Goal: Task Accomplishment & Management: Use online tool/utility

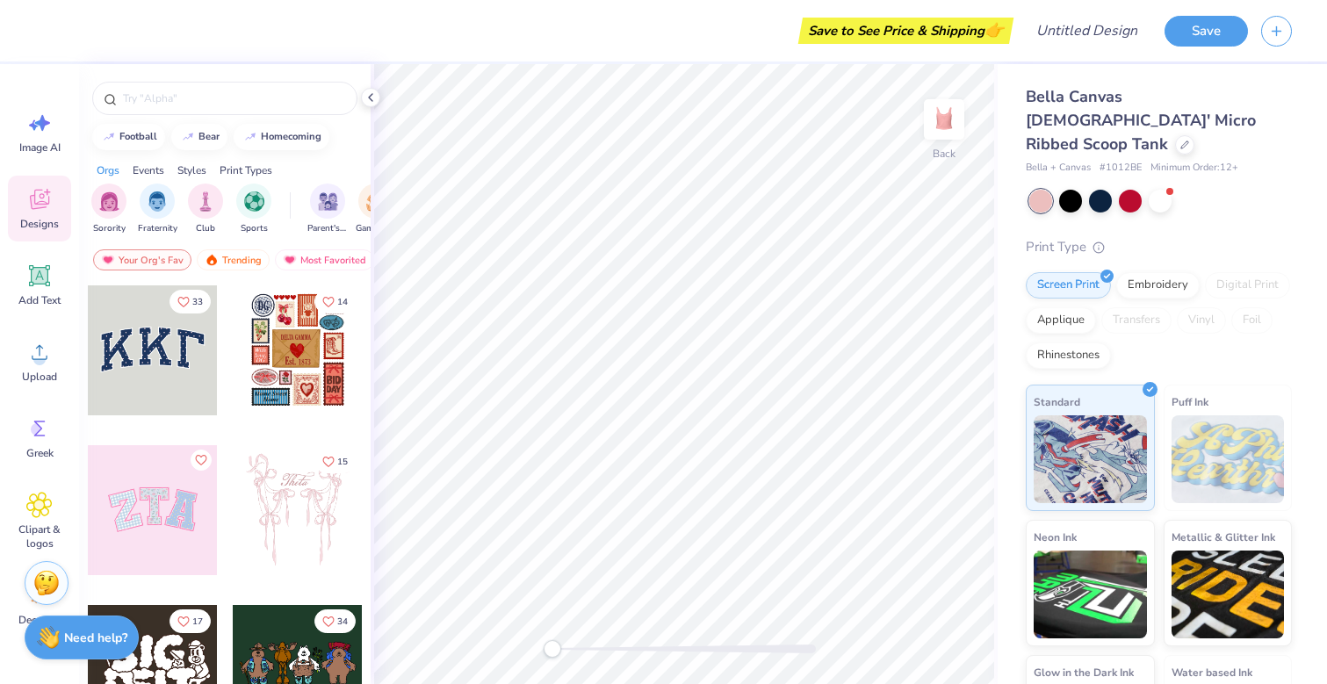
click at [300, 366] on div at bounding box center [298, 350] width 130 height 130
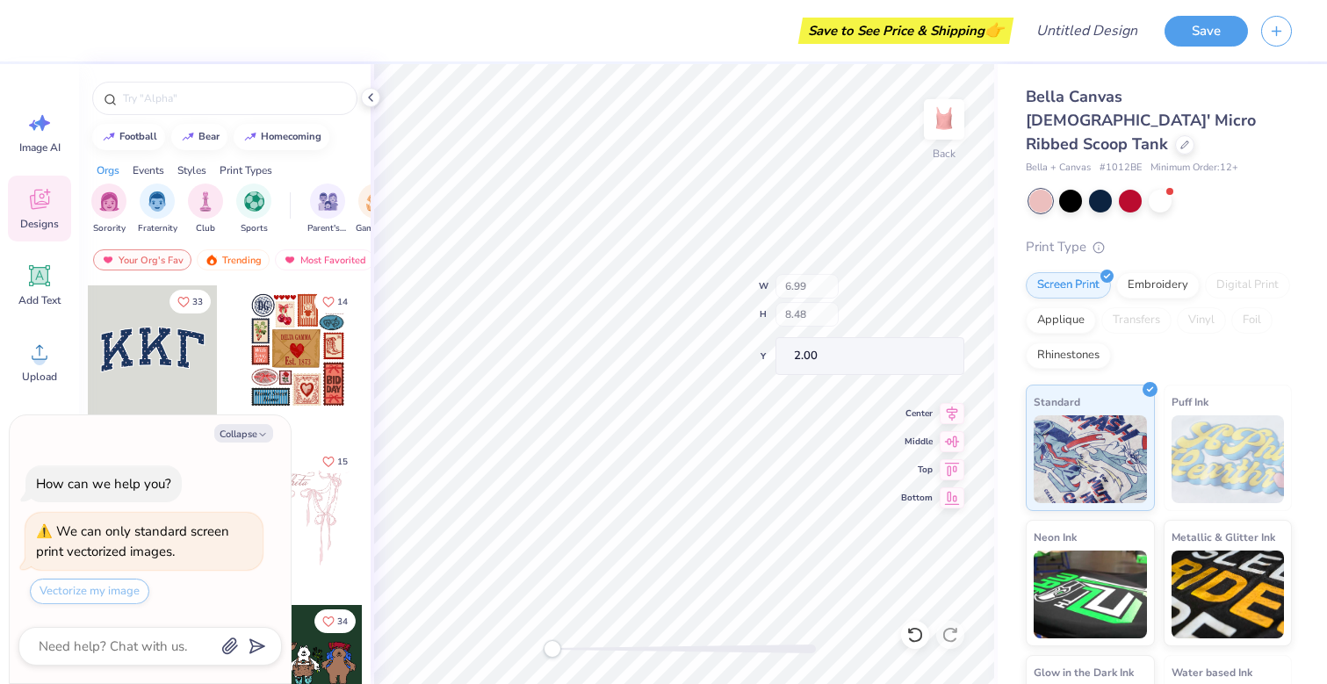
type textarea "x"
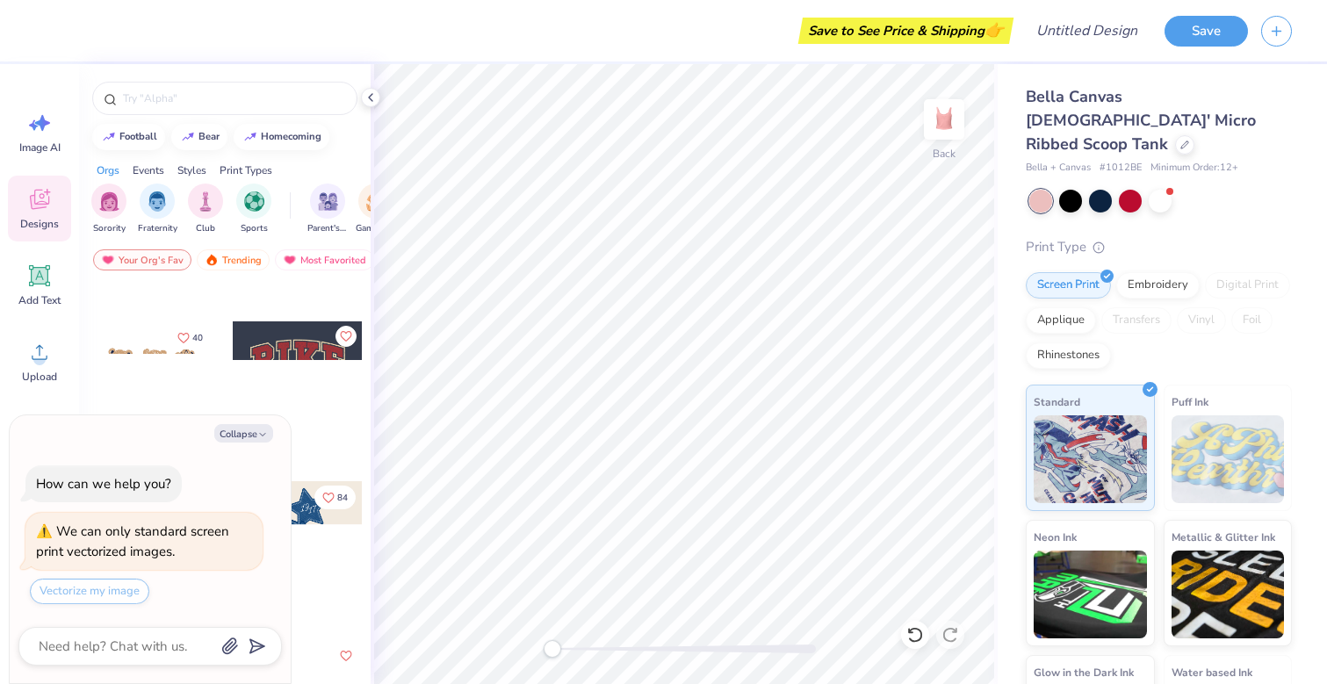
scroll to position [1267, 0]
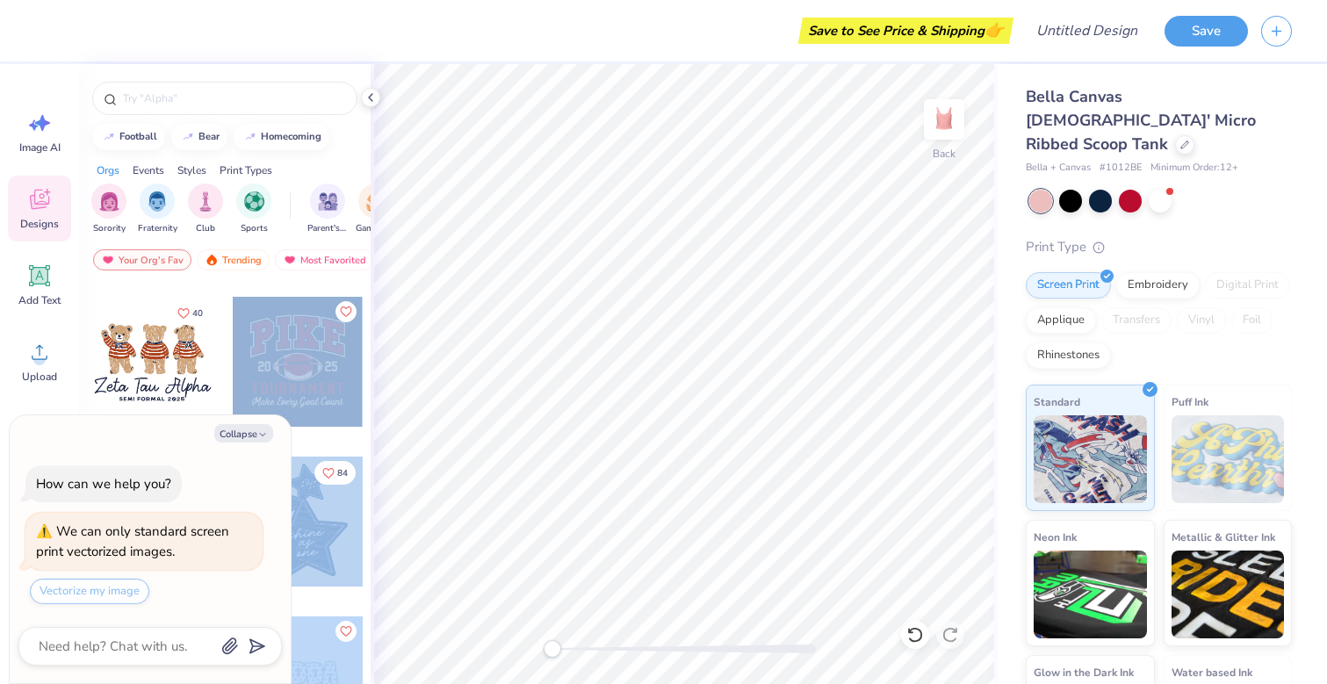
click at [716, 413] on div "Save to See Price & Shipping 👉 Design Title Save Image AI Designs Add Text Uplo…" at bounding box center [663, 342] width 1327 height 684
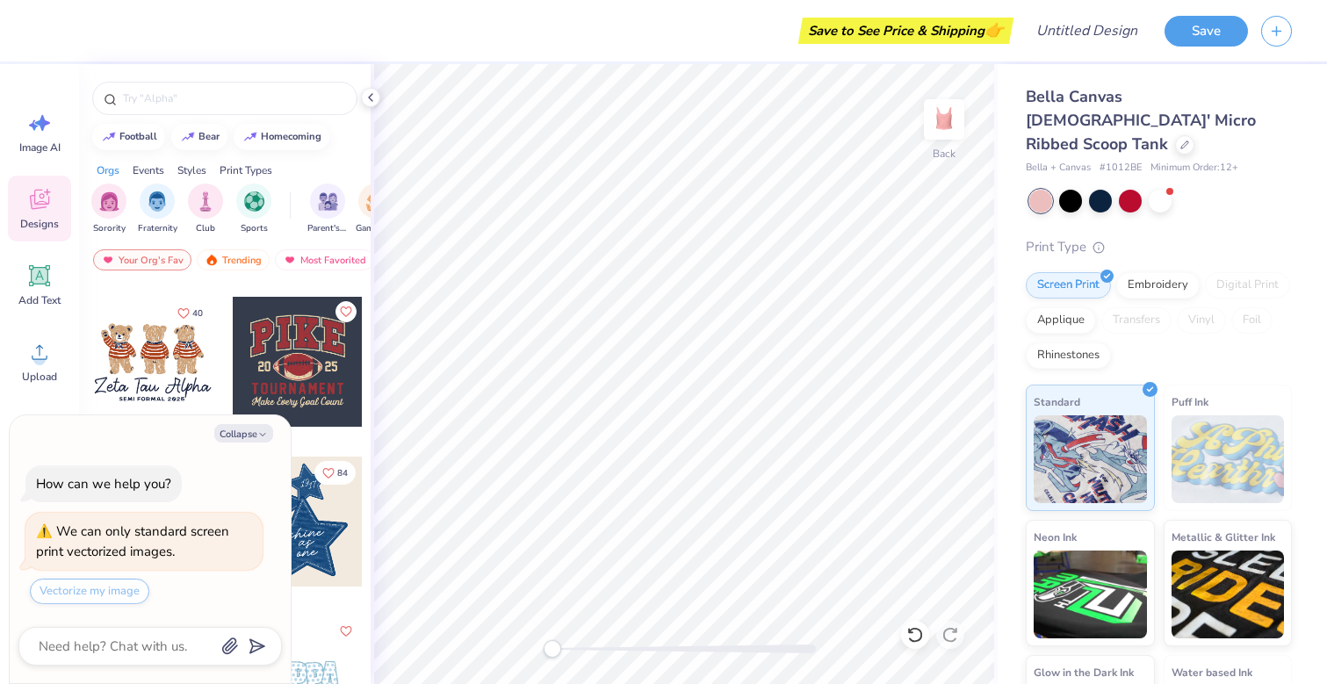
click at [298, 384] on div at bounding box center [298, 362] width 130 height 130
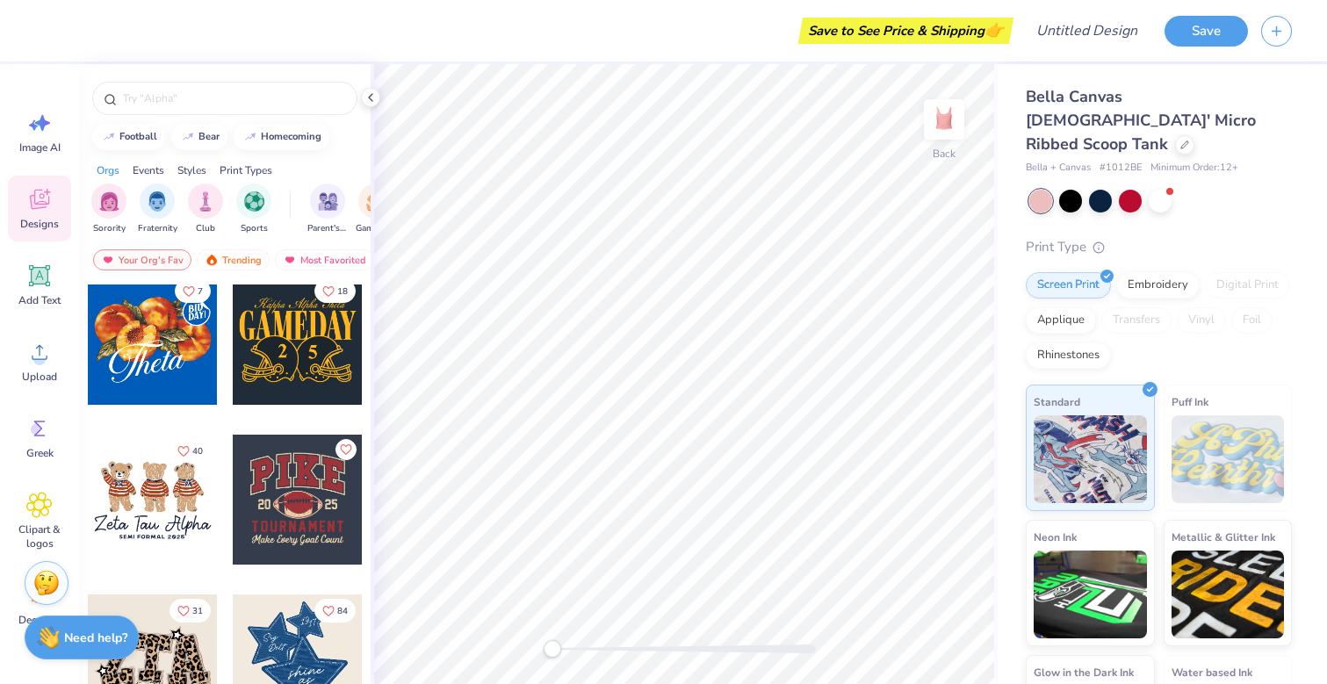
scroll to position [1141, 0]
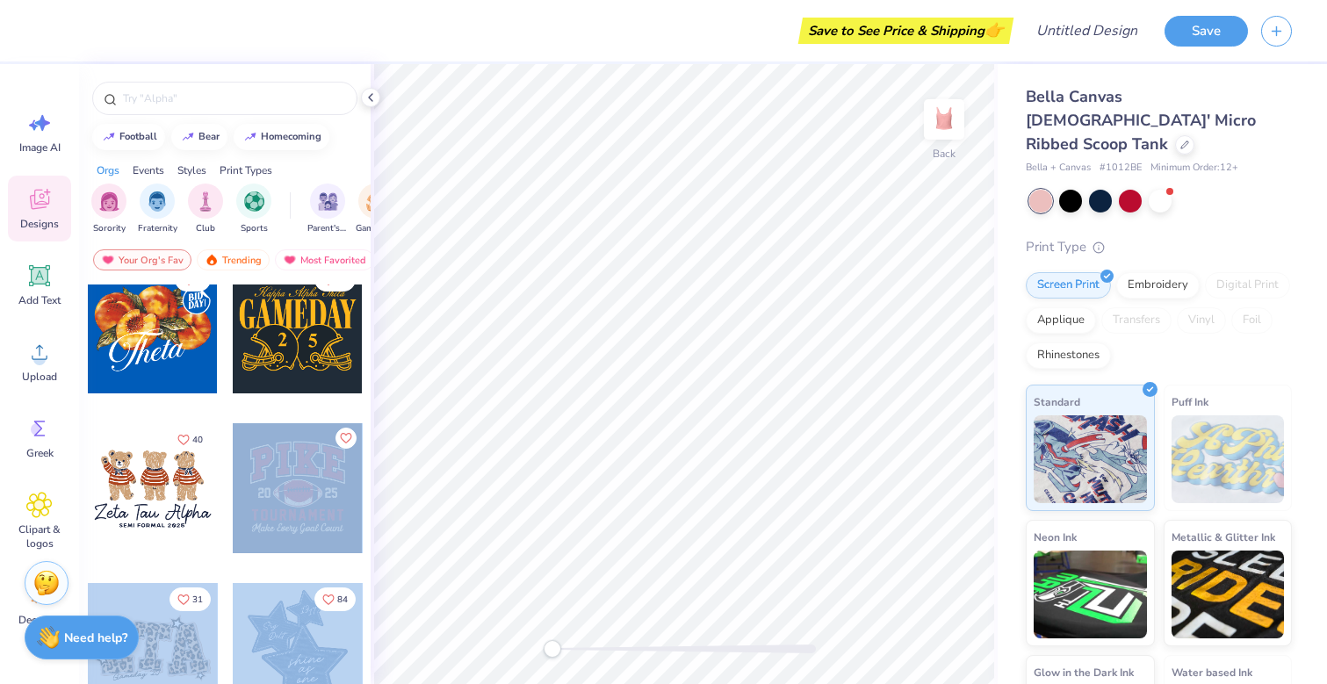
click at [675, 429] on div "Save to See Price & Shipping 👉 Design Title Save Image AI Designs Add Text Uplo…" at bounding box center [663, 342] width 1327 height 684
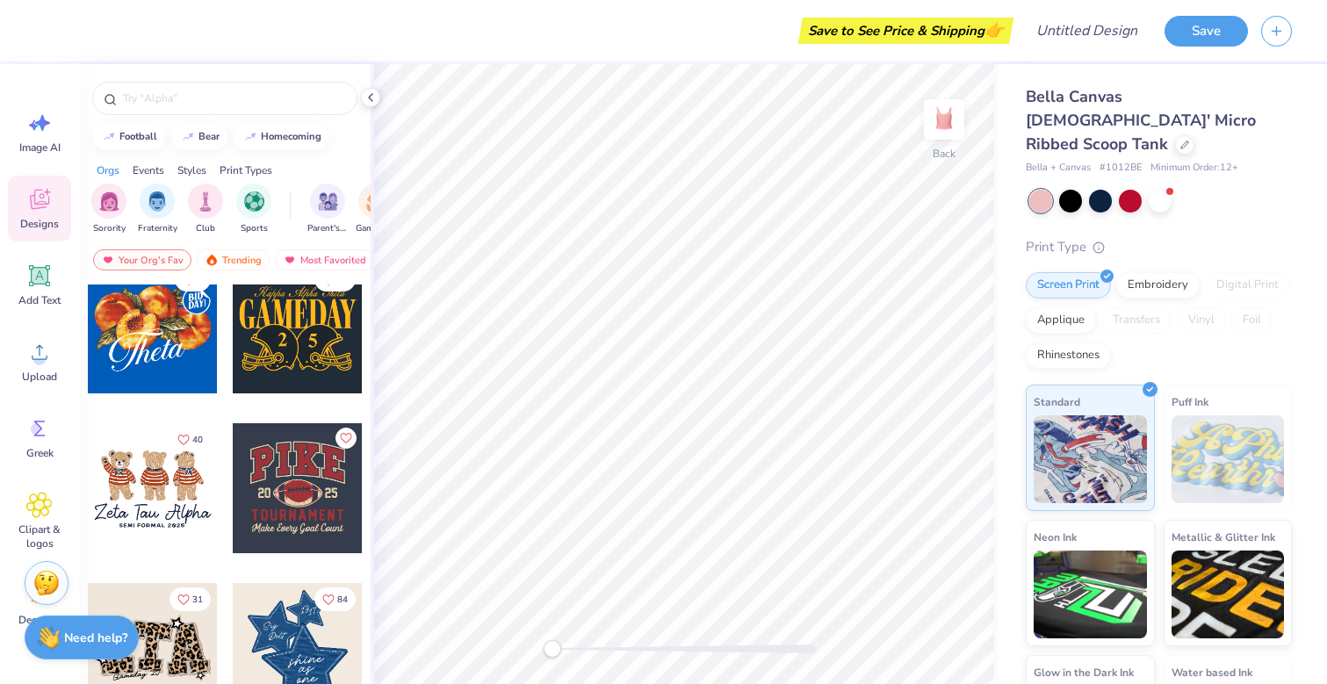
click at [235, 488] on div at bounding box center [298, 488] width 130 height 130
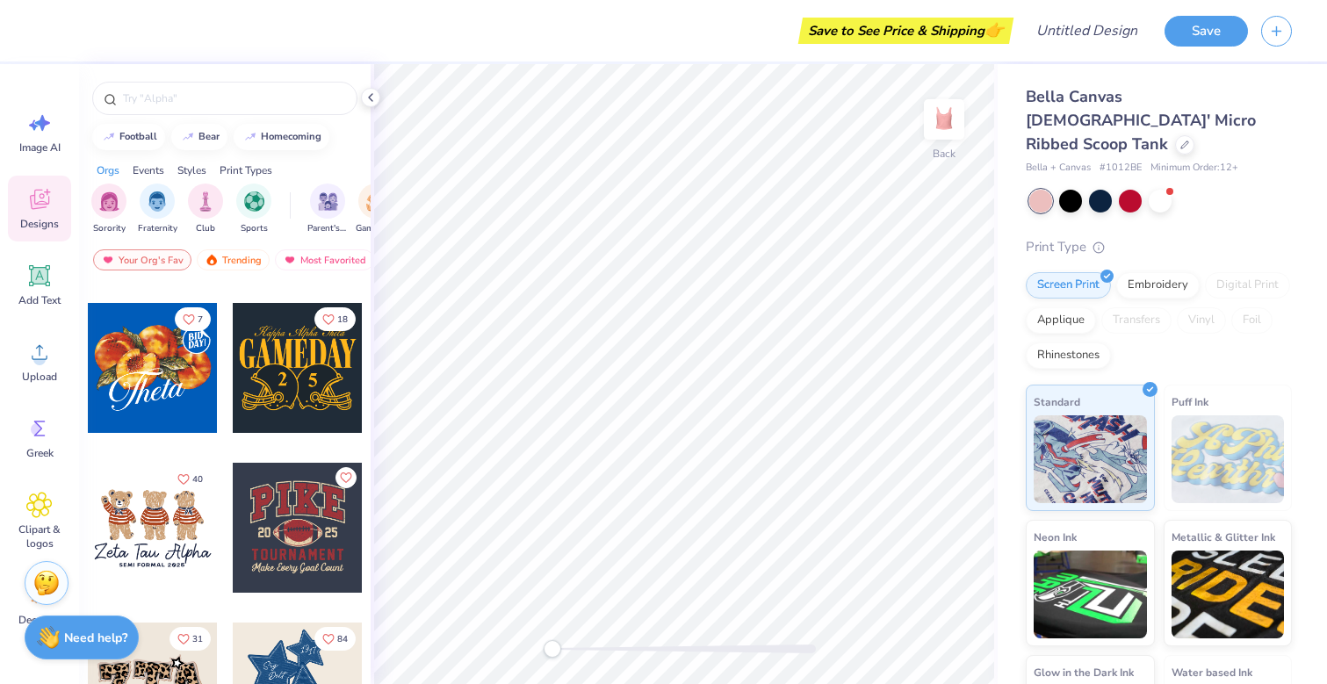
scroll to position [1256, 0]
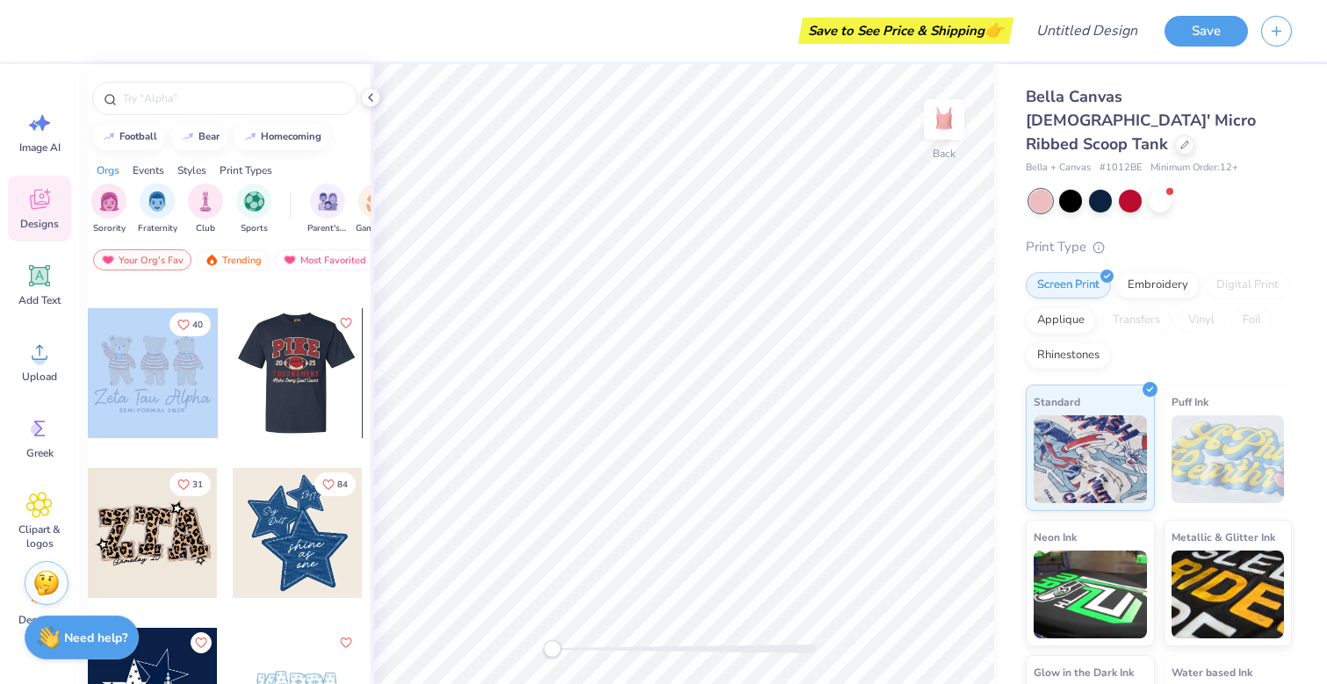
drag, startPoint x: 305, startPoint y: 400, endPoint x: 364, endPoint y: 407, distance: 60.1
click at [364, 407] on div "10 19 7 18 40 31 84 Lucy Gross Delta Zeta, University of Iowa Chloe Craven Kapp…" at bounding box center [225, 517] width 292 height 465
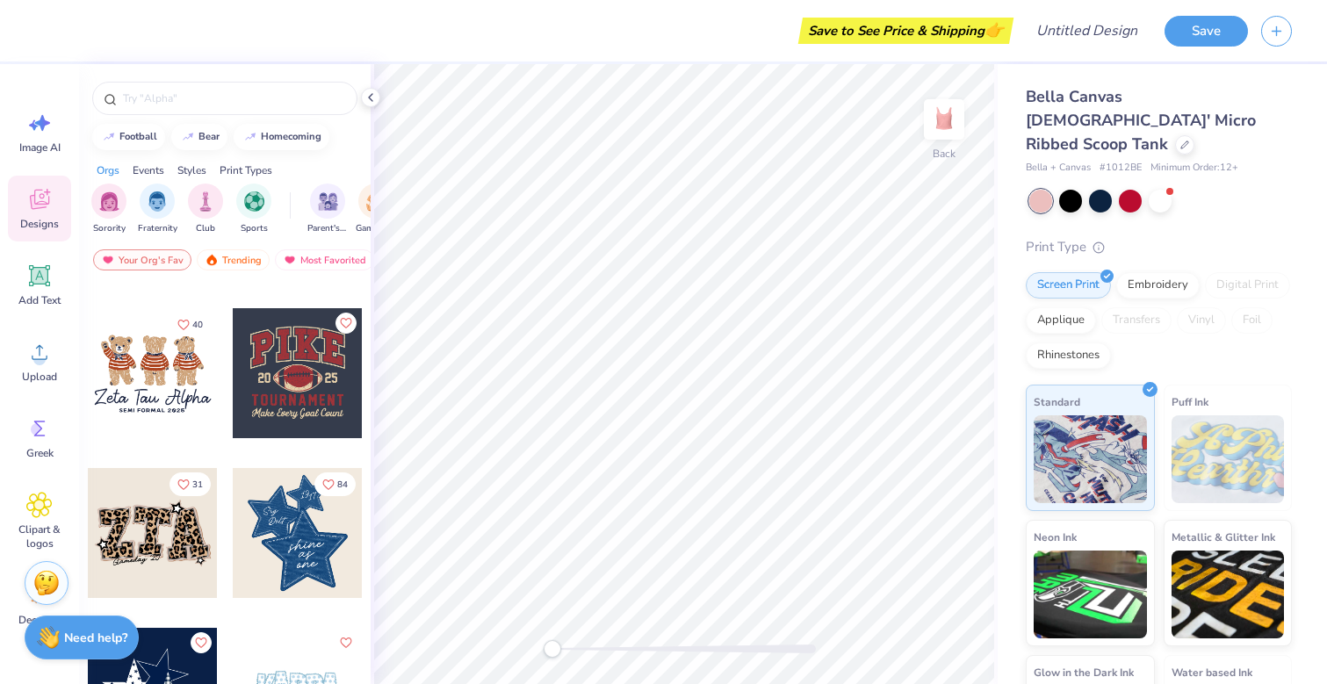
click at [274, 394] on div at bounding box center [298, 373] width 130 height 130
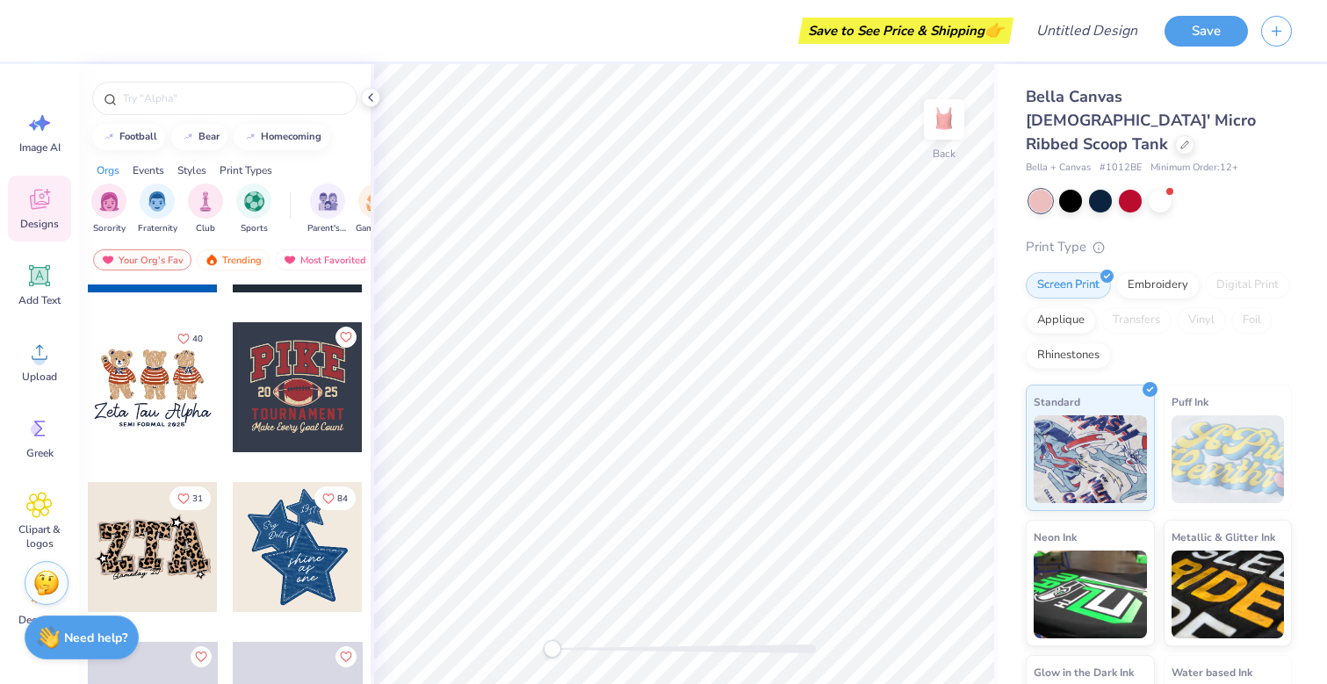
scroll to position [1263, 0]
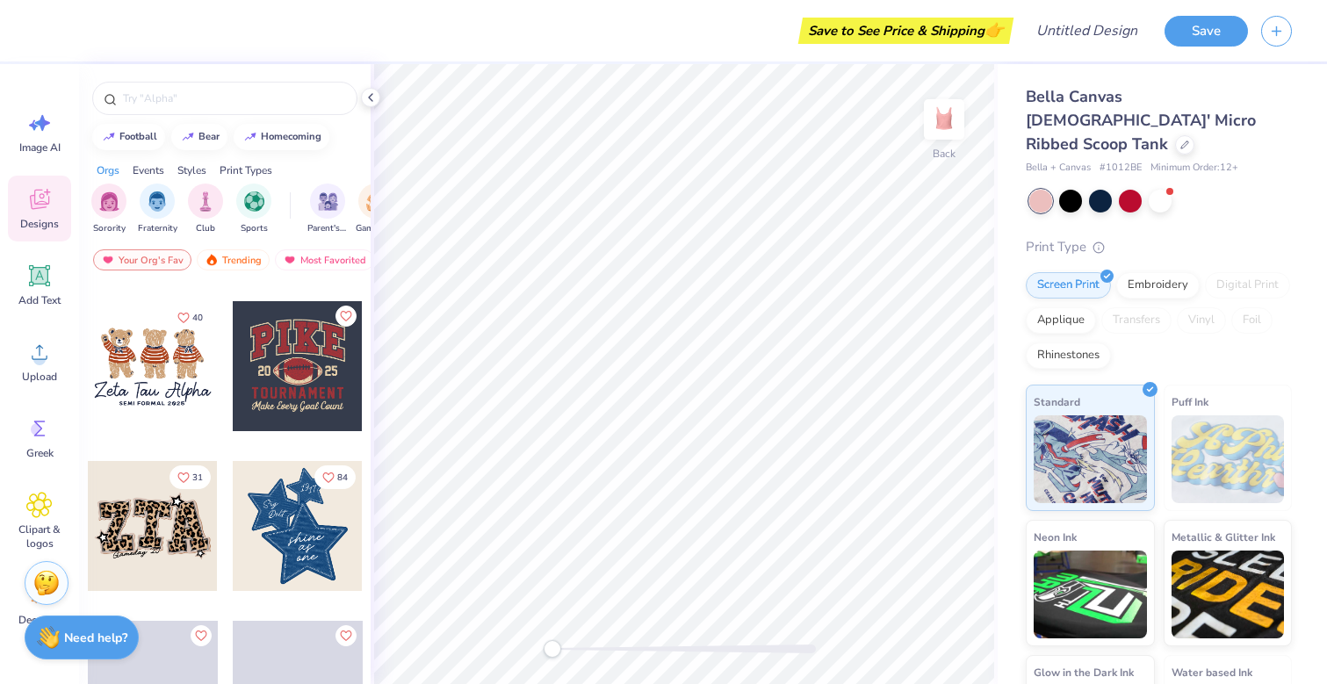
click at [299, 377] on div at bounding box center [298, 366] width 130 height 130
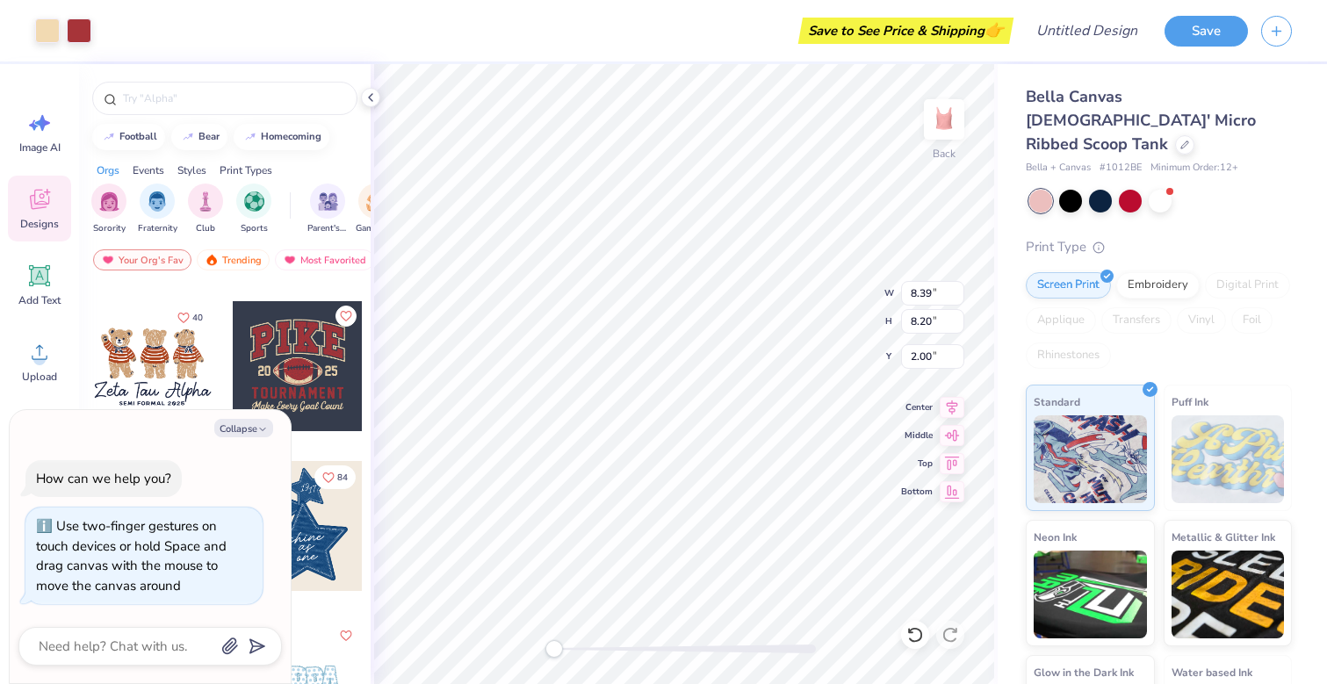
click at [570, 646] on div at bounding box center [683, 649] width 263 height 9
drag, startPoint x: 546, startPoint y: 648, endPoint x: 567, endPoint y: 649, distance: 21.1
click at [567, 649] on div at bounding box center [683, 649] width 263 height 9
type textarea "x"
type input "8.38"
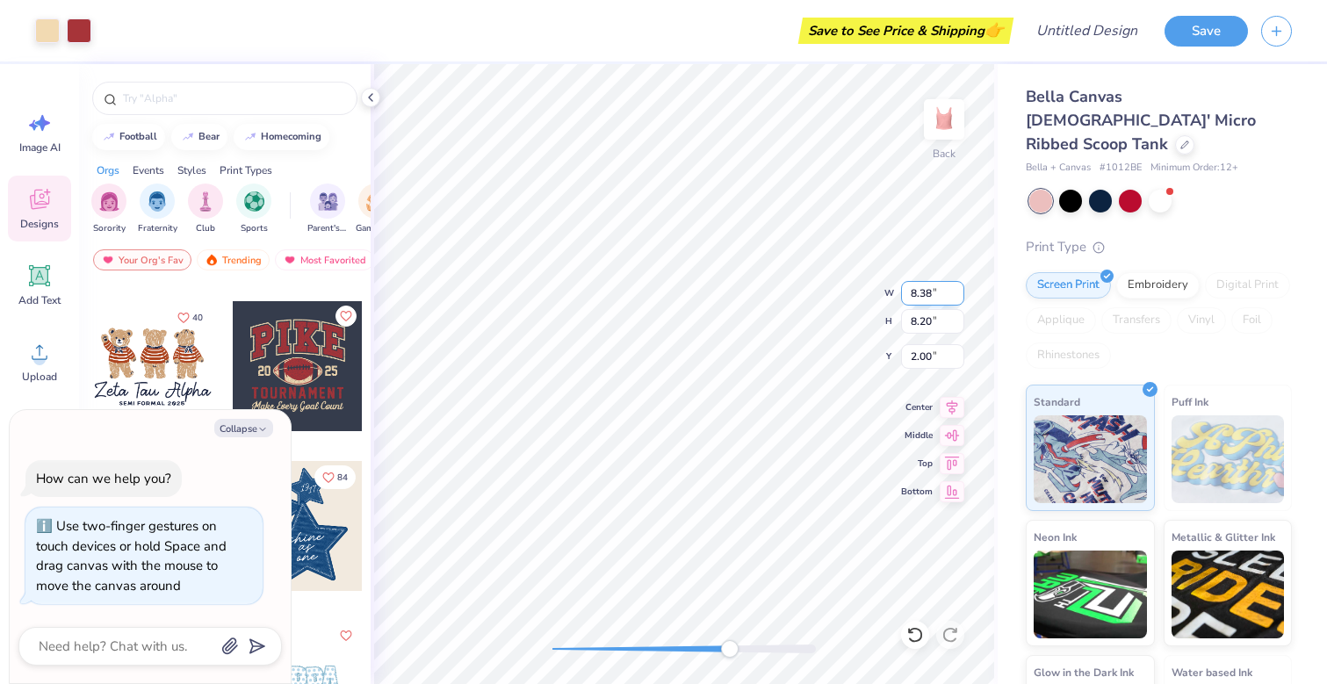
type textarea "x"
click at [957, 299] on input "8.38" at bounding box center [932, 293] width 63 height 25
click at [957, 296] on input "8.37" at bounding box center [932, 293] width 63 height 25
click at [956, 294] on input "8.36" at bounding box center [932, 293] width 63 height 25
click at [947, 294] on input "8.36" at bounding box center [932, 293] width 63 height 25
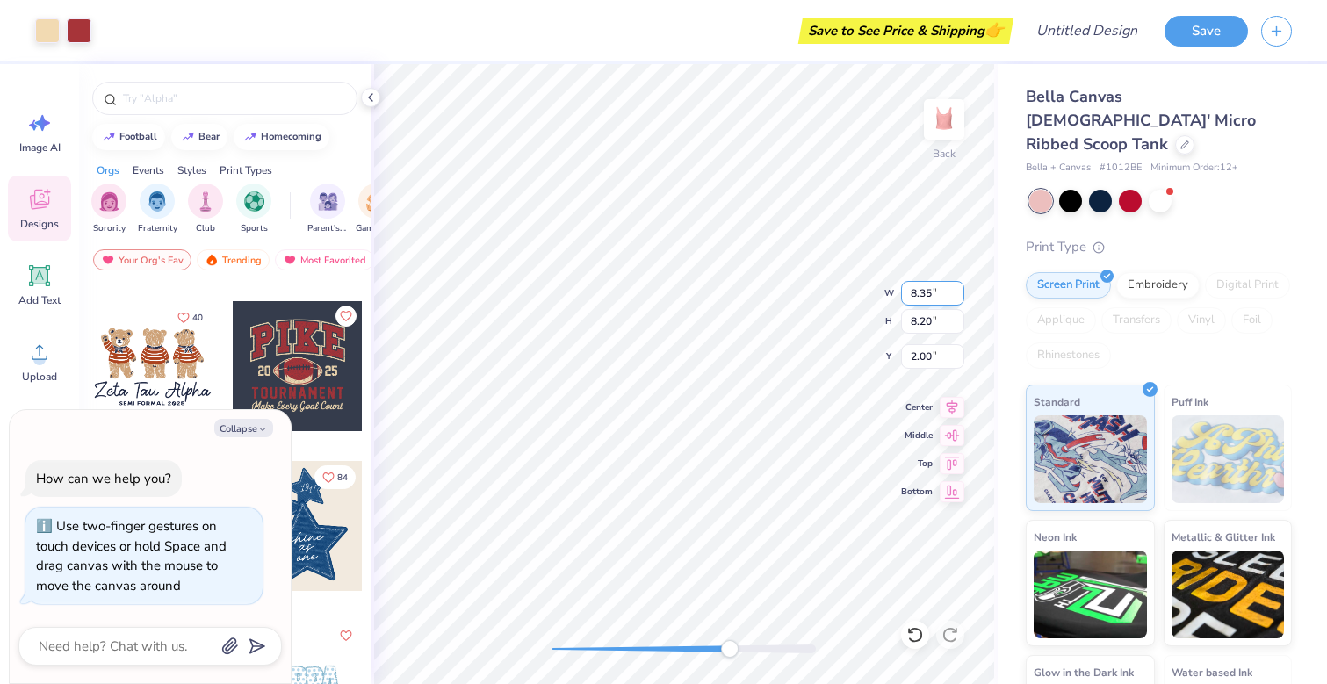
click at [963, 299] on input "8.35" at bounding box center [932, 293] width 63 height 25
click at [956, 296] on input "8.34" at bounding box center [932, 293] width 63 height 25
click at [956, 296] on input "8.33" at bounding box center [932, 293] width 63 height 25
type input "8.32"
click at [956, 296] on input "8.32" at bounding box center [932, 293] width 63 height 25
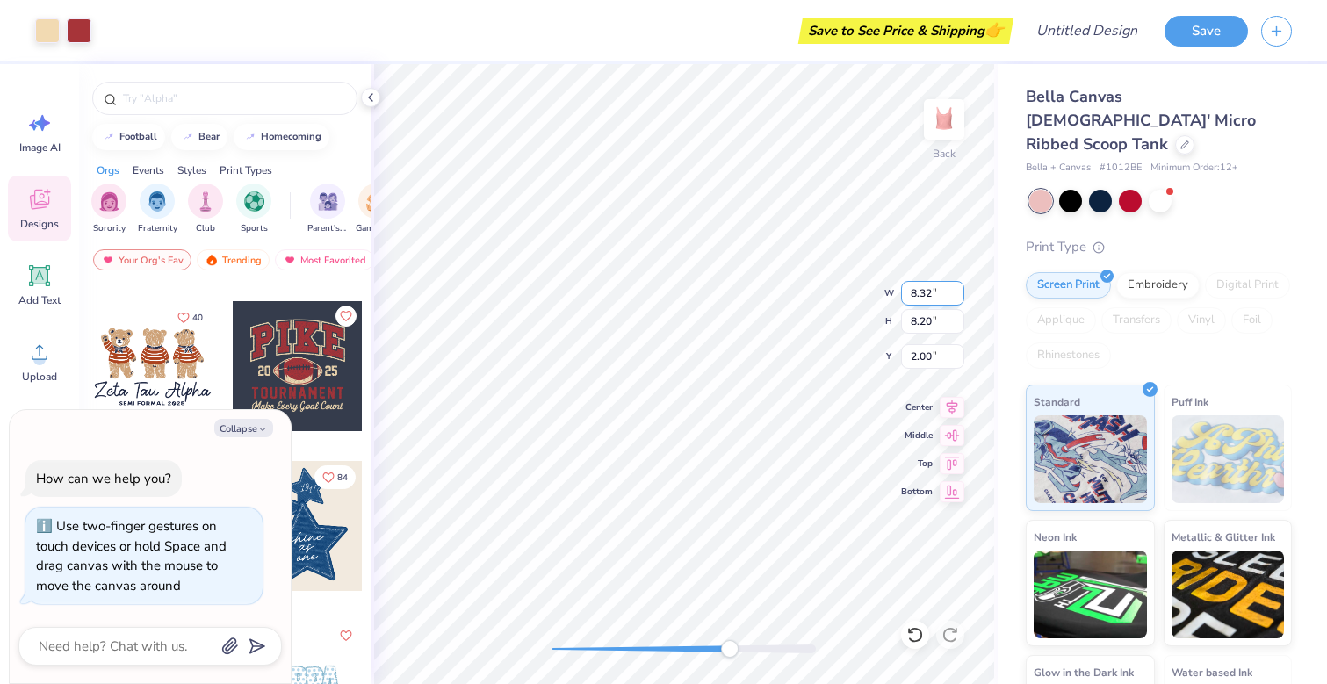
type textarea "x"
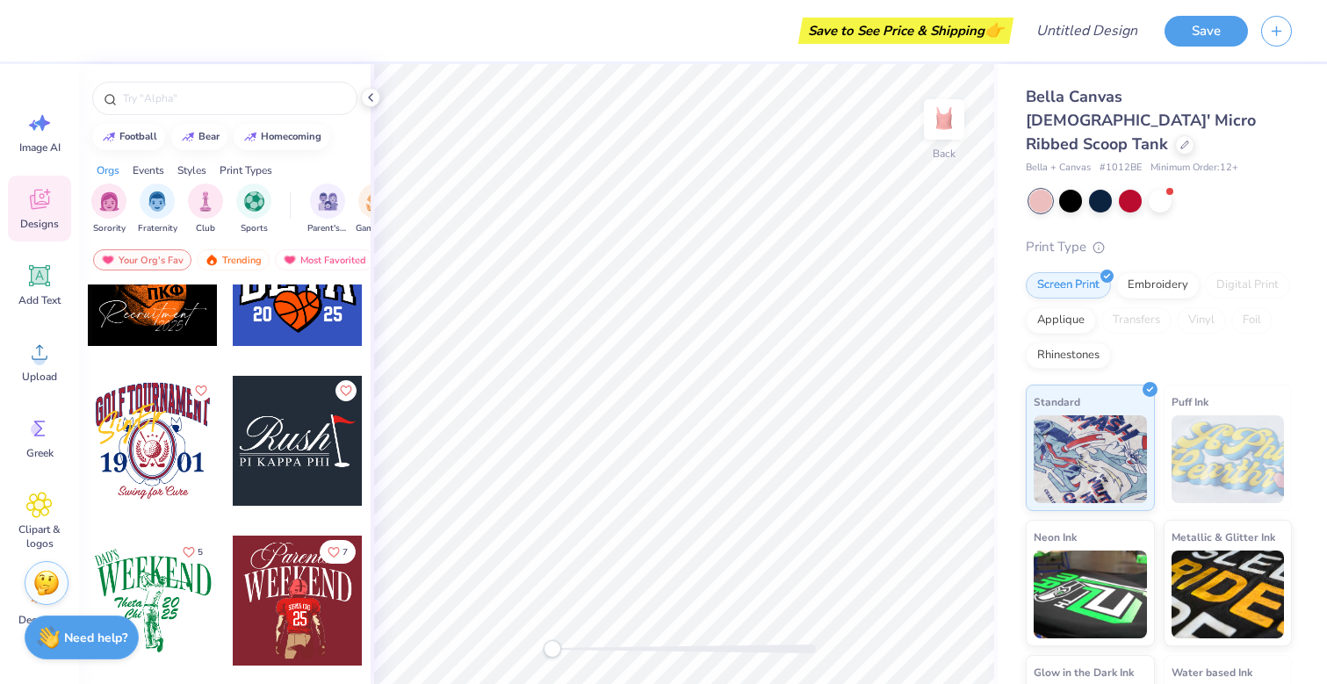
scroll to position [10785, 0]
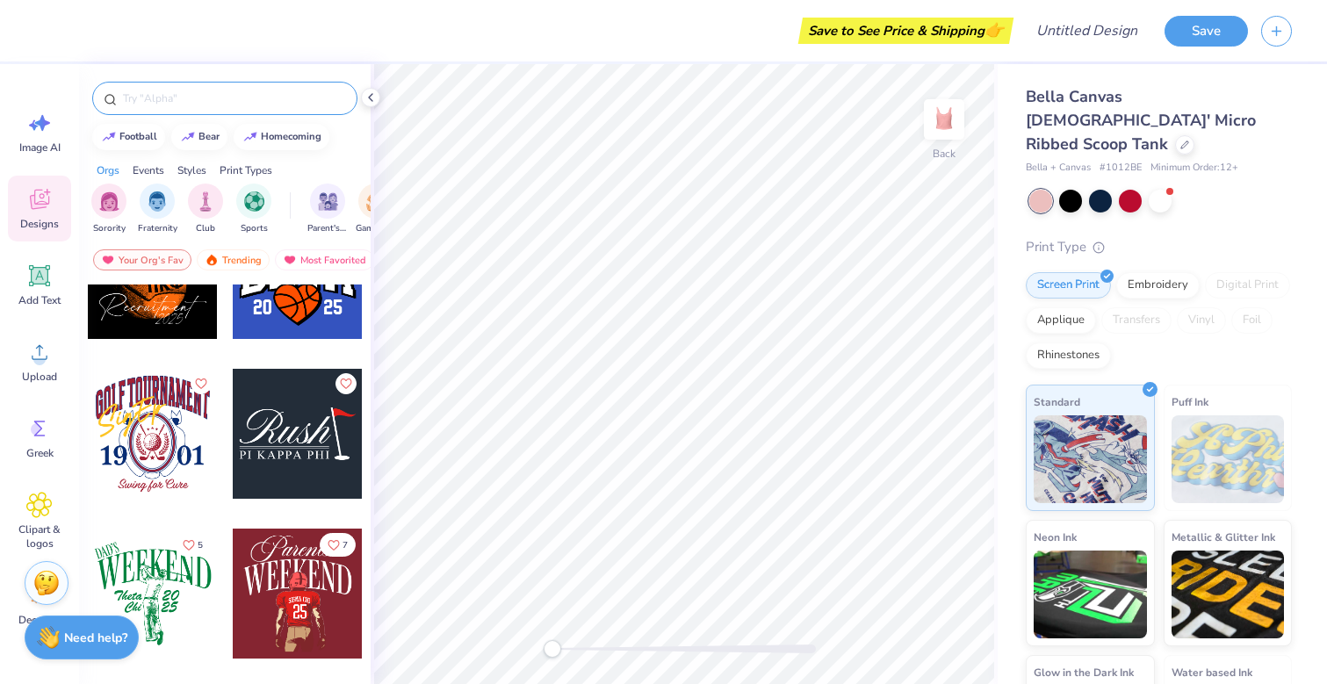
click at [222, 88] on div at bounding box center [224, 98] width 265 height 33
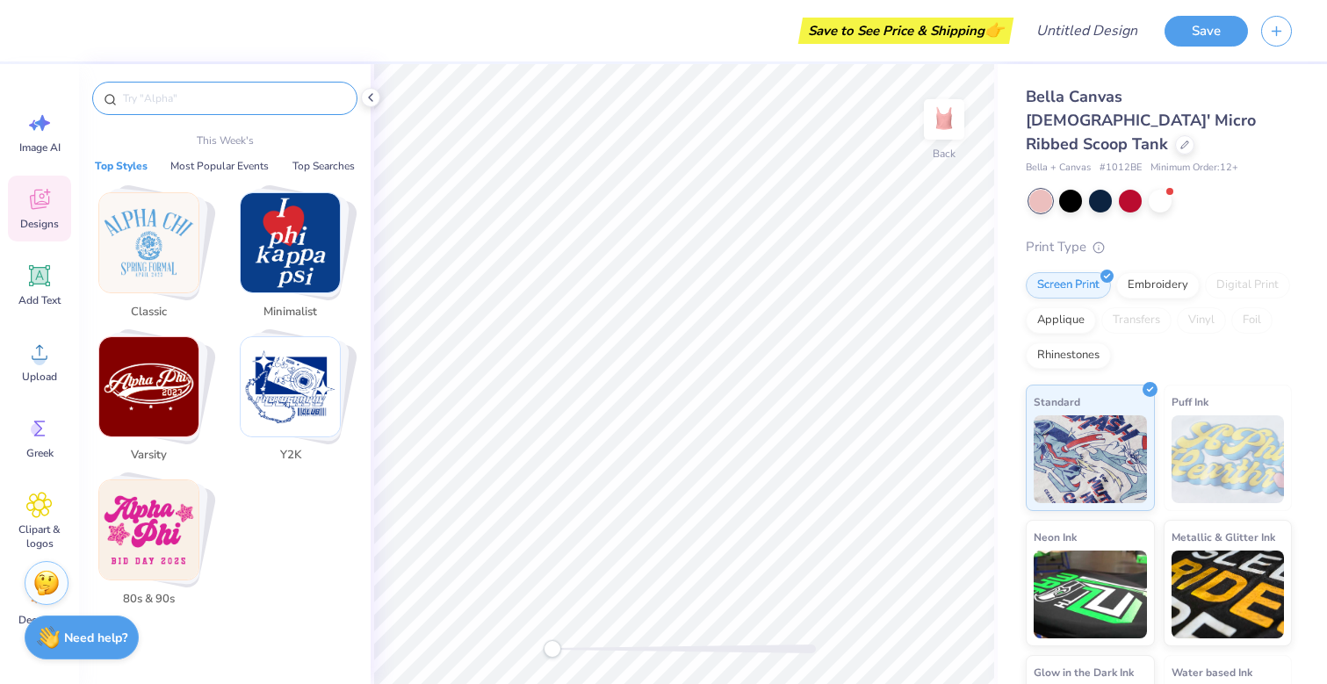
click at [201, 100] on input "text" at bounding box center [233, 99] width 225 height 18
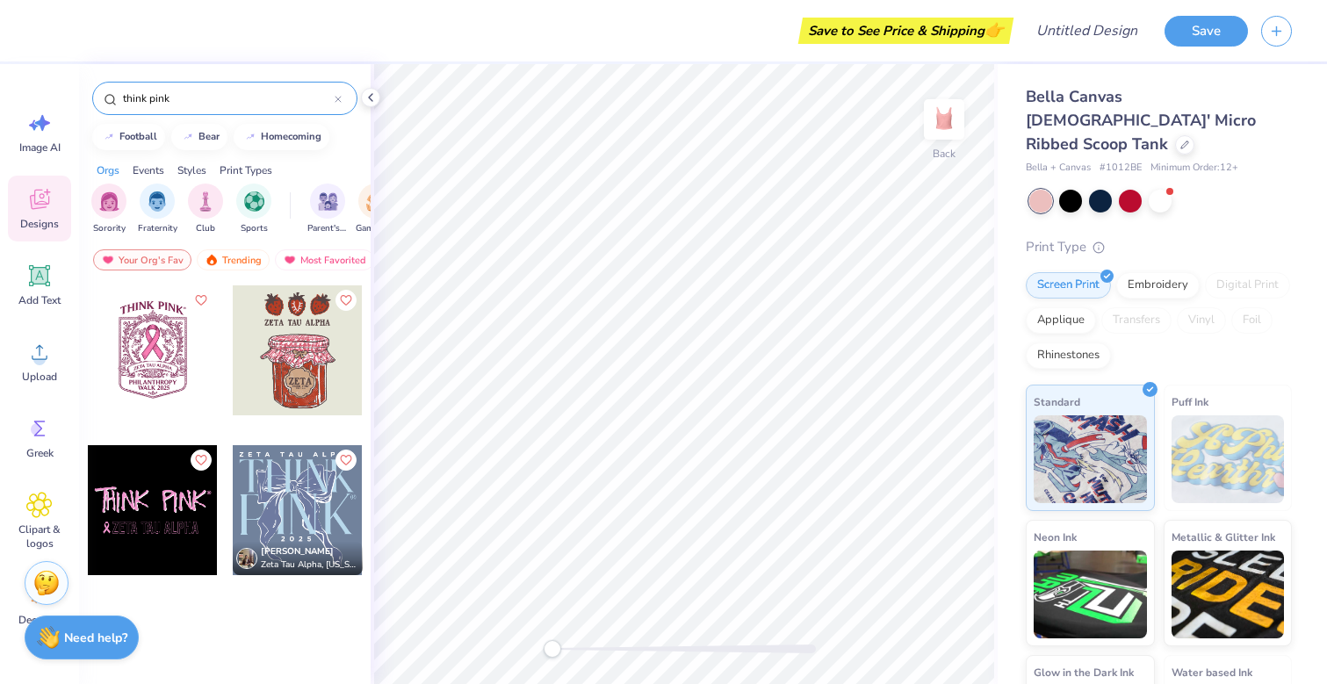
scroll to position [0, 0]
type input "t"
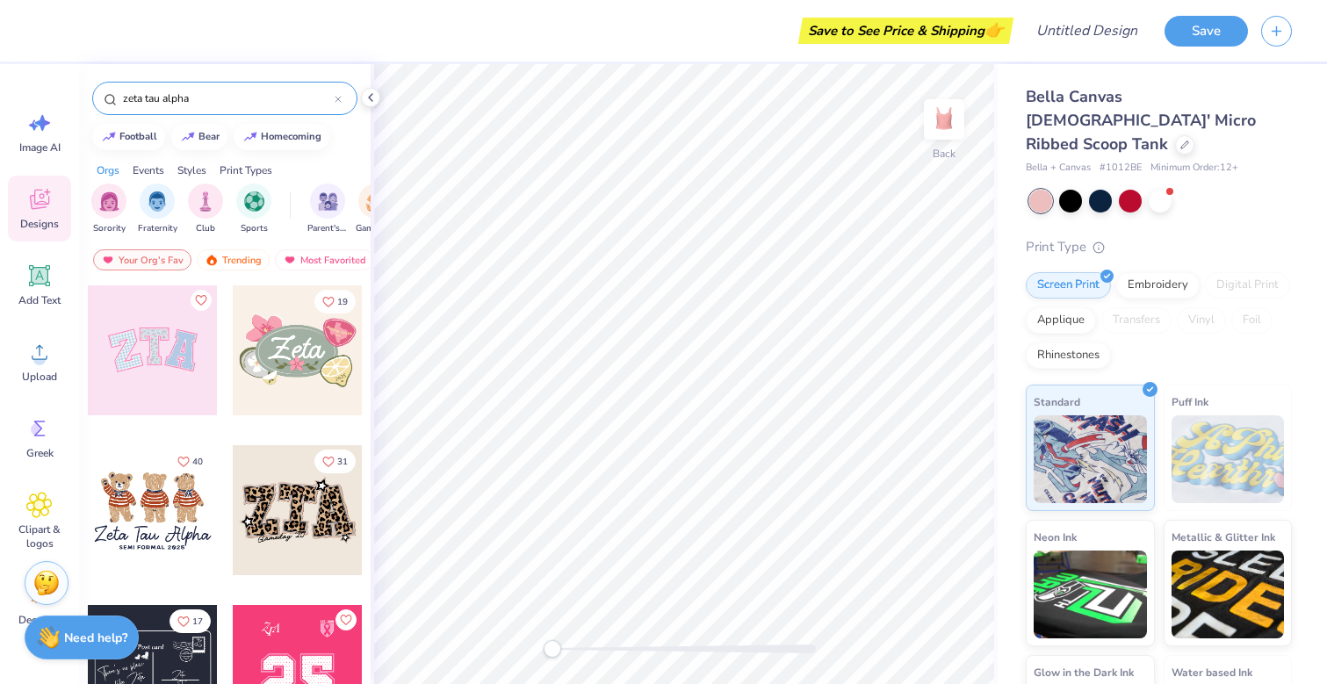
type input "zeta tau alpha"
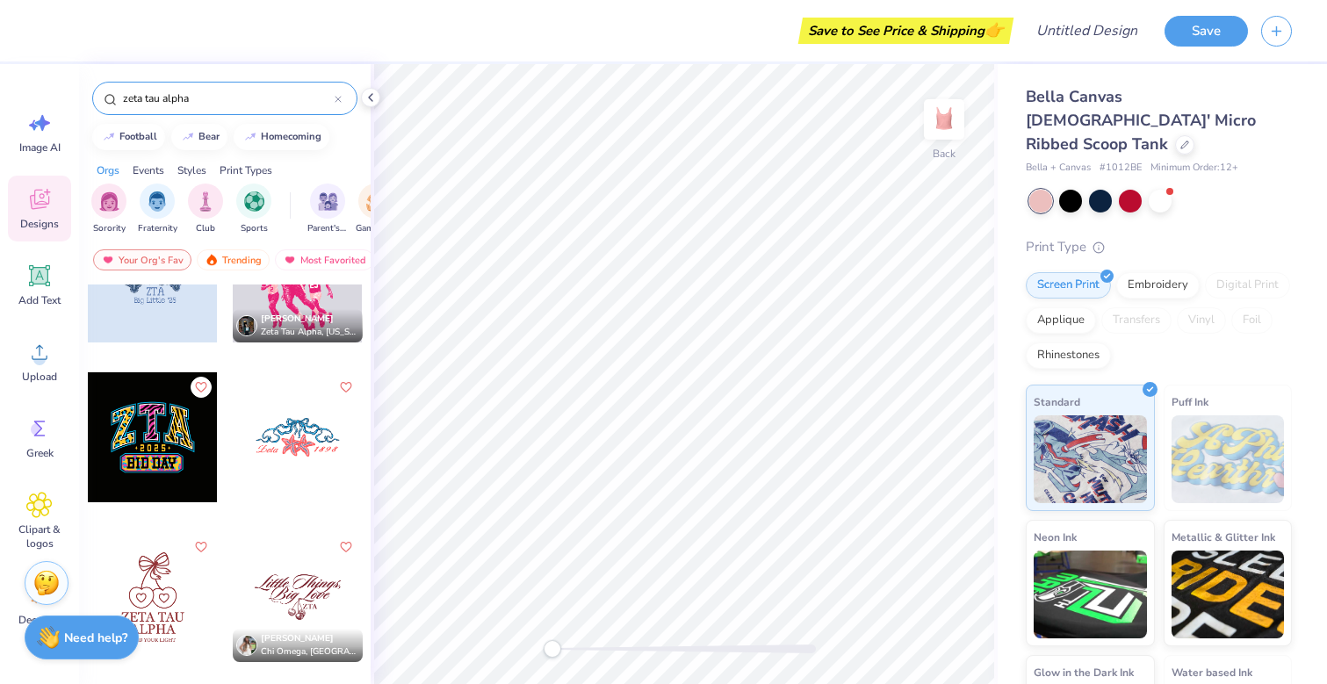
scroll to position [9638, 0]
